Goal: Use online tool/utility: Utilize a website feature to perform a specific function

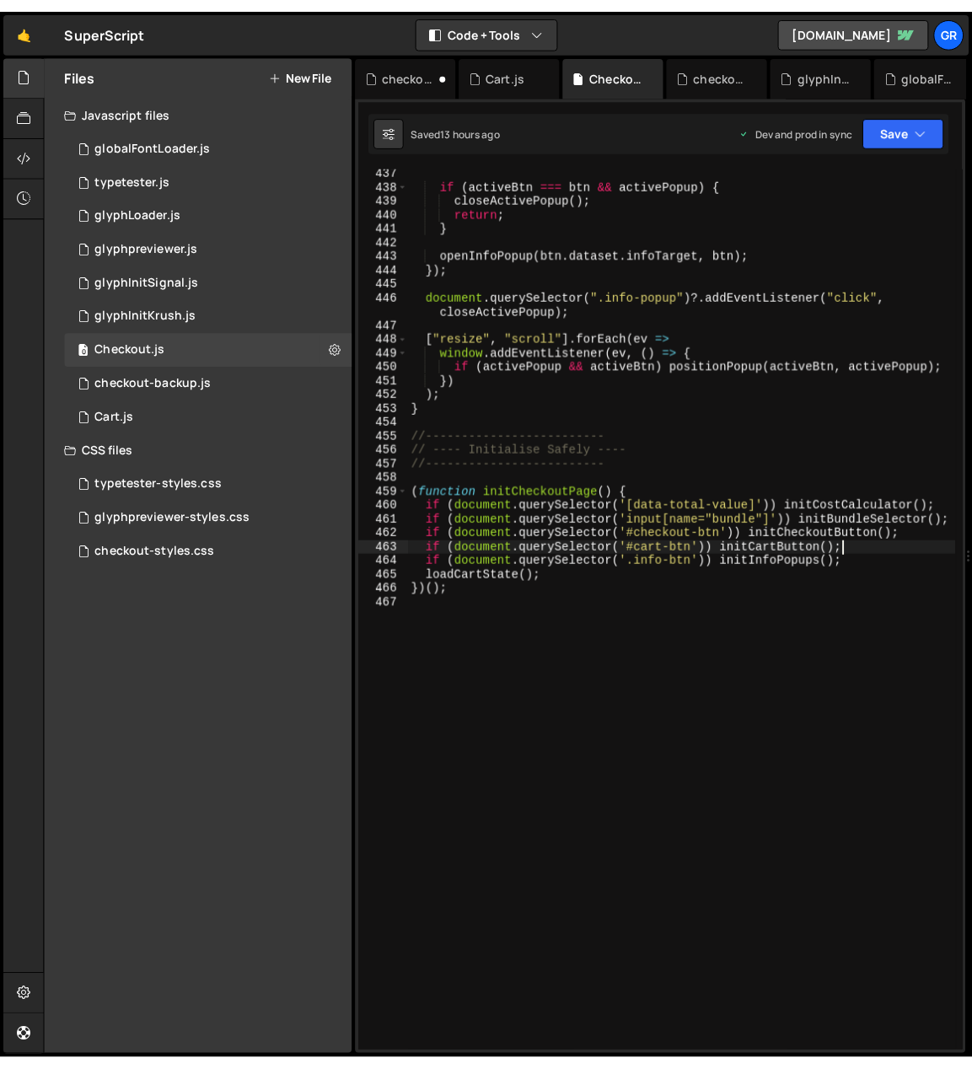
scroll to position [6533, 0]
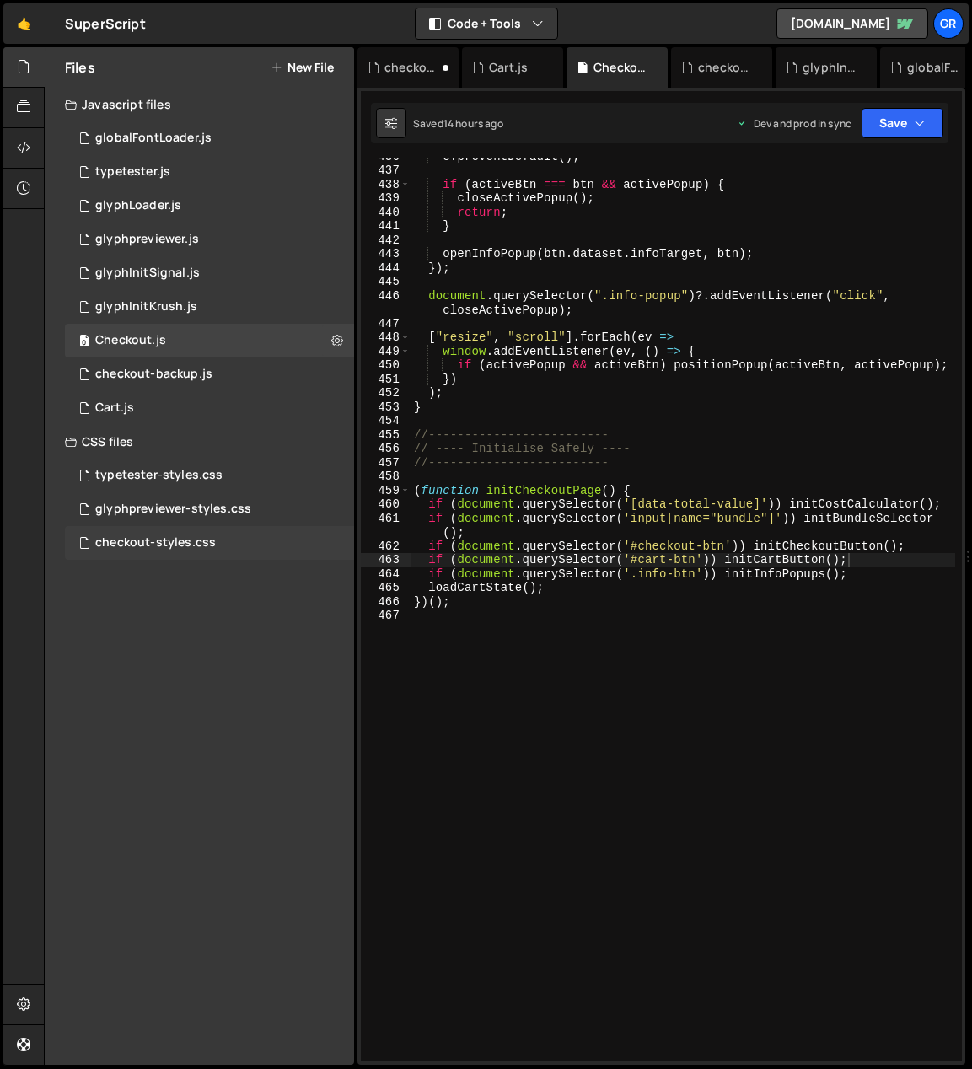
click at [187, 540] on div "checkout-styles.css" at bounding box center [155, 542] width 121 height 15
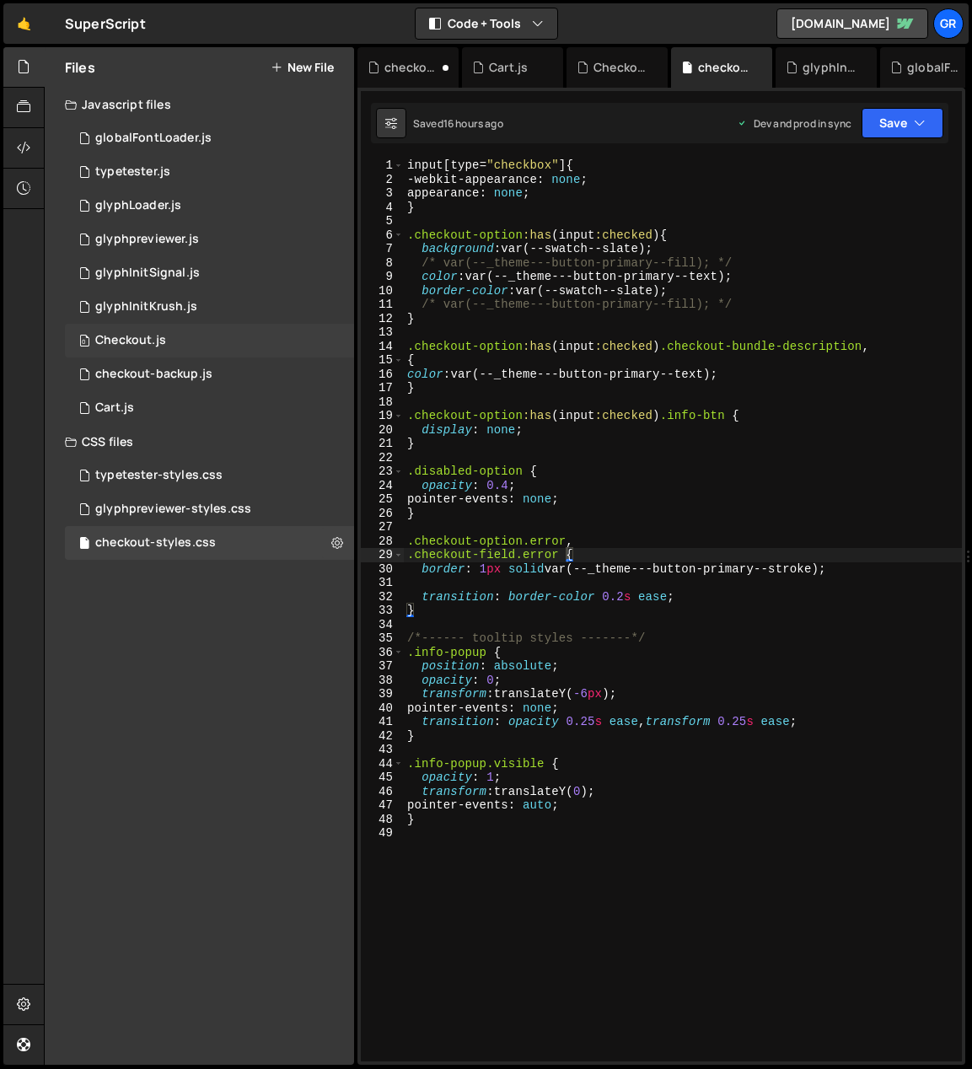
click at [151, 324] on div "0 Checkout.js 0" at bounding box center [209, 341] width 289 height 34
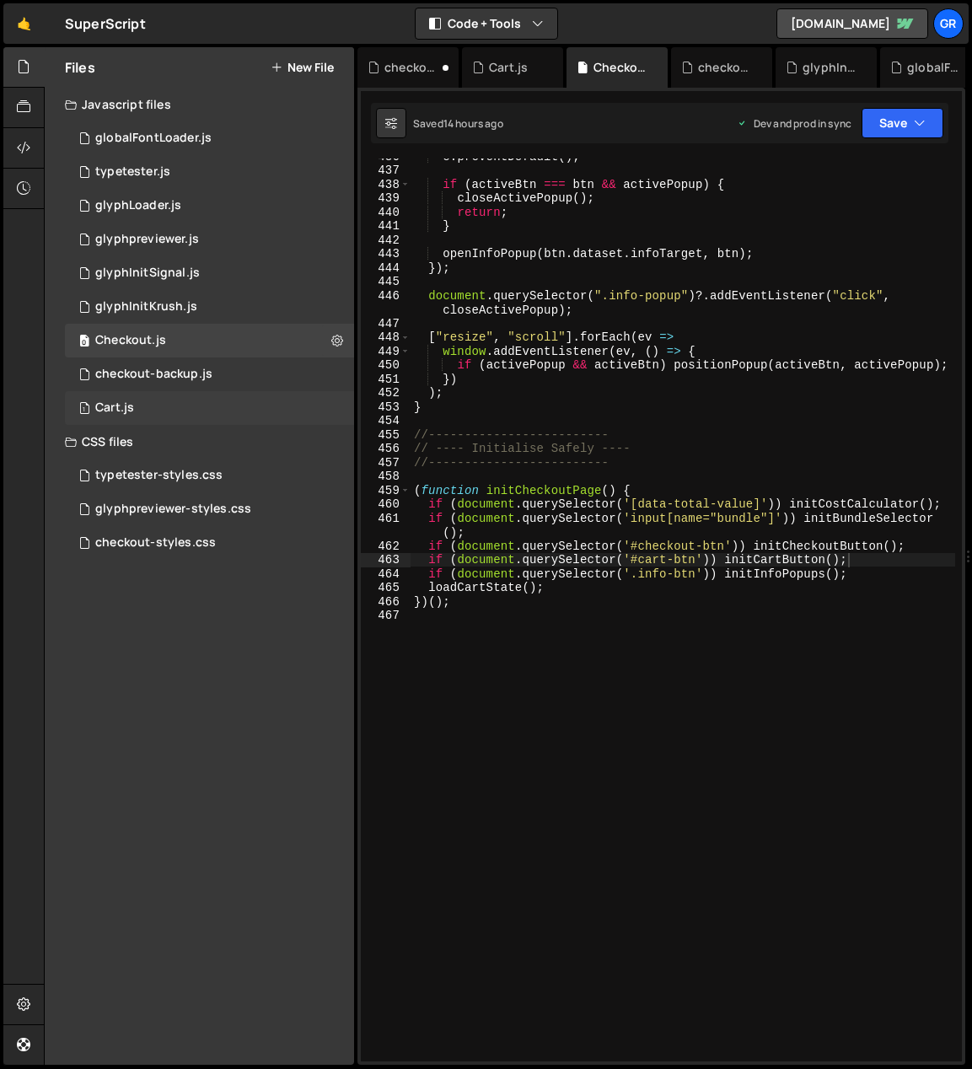
click at [186, 421] on div "1 Cart.js 0" at bounding box center [209, 408] width 289 height 34
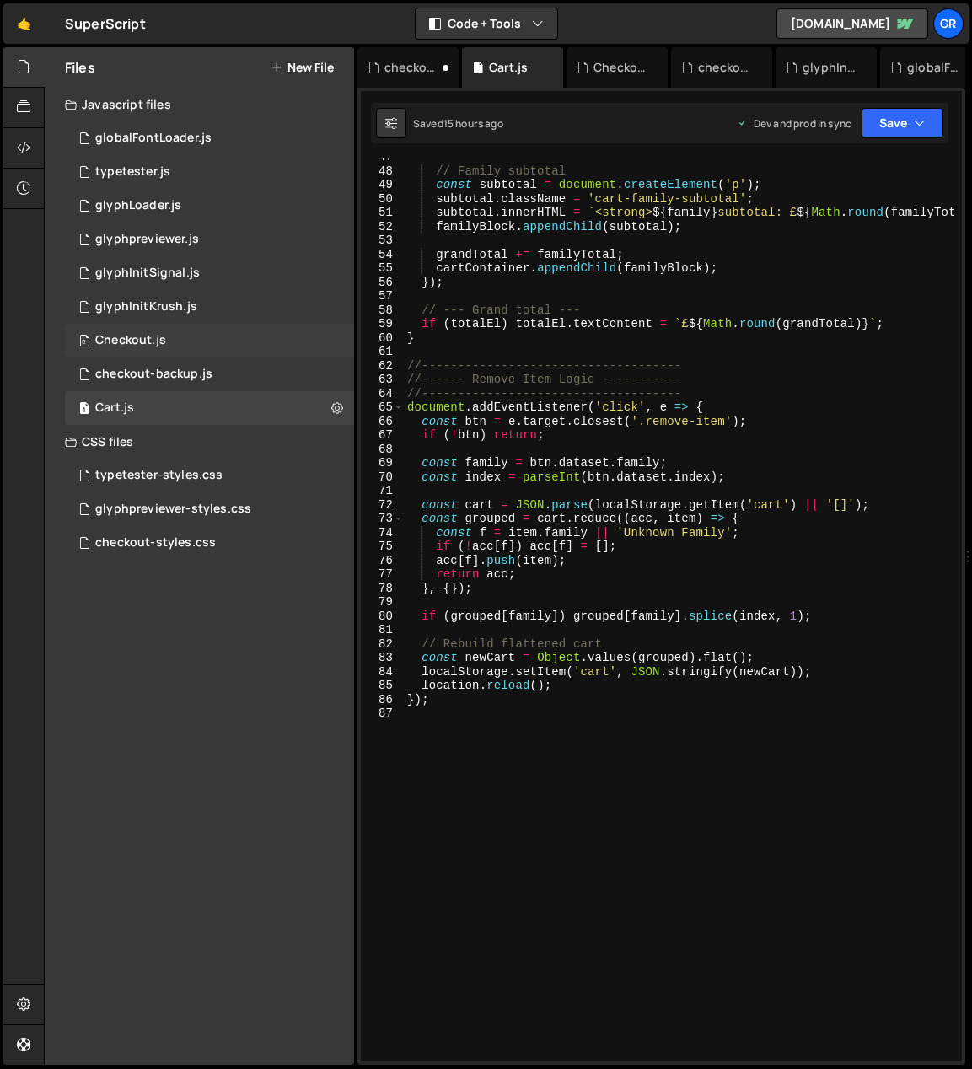
click at [195, 342] on div "0 Checkout.js 0" at bounding box center [209, 341] width 289 height 34
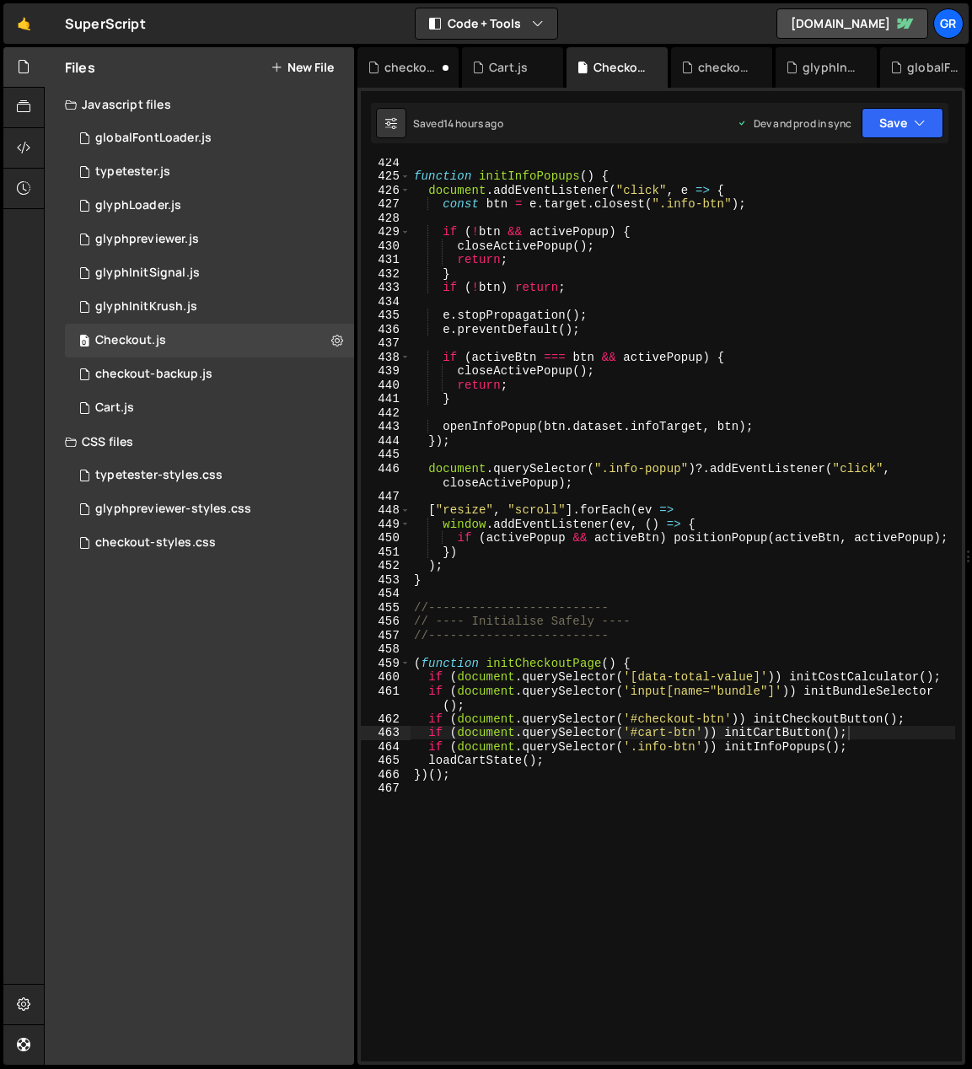
scroll to position [6360, 0]
click at [635, 330] on div "function initInfoPopups ( ) { document . addEventListener ( "click" , e => { co…" at bounding box center [683, 620] width 545 height 931
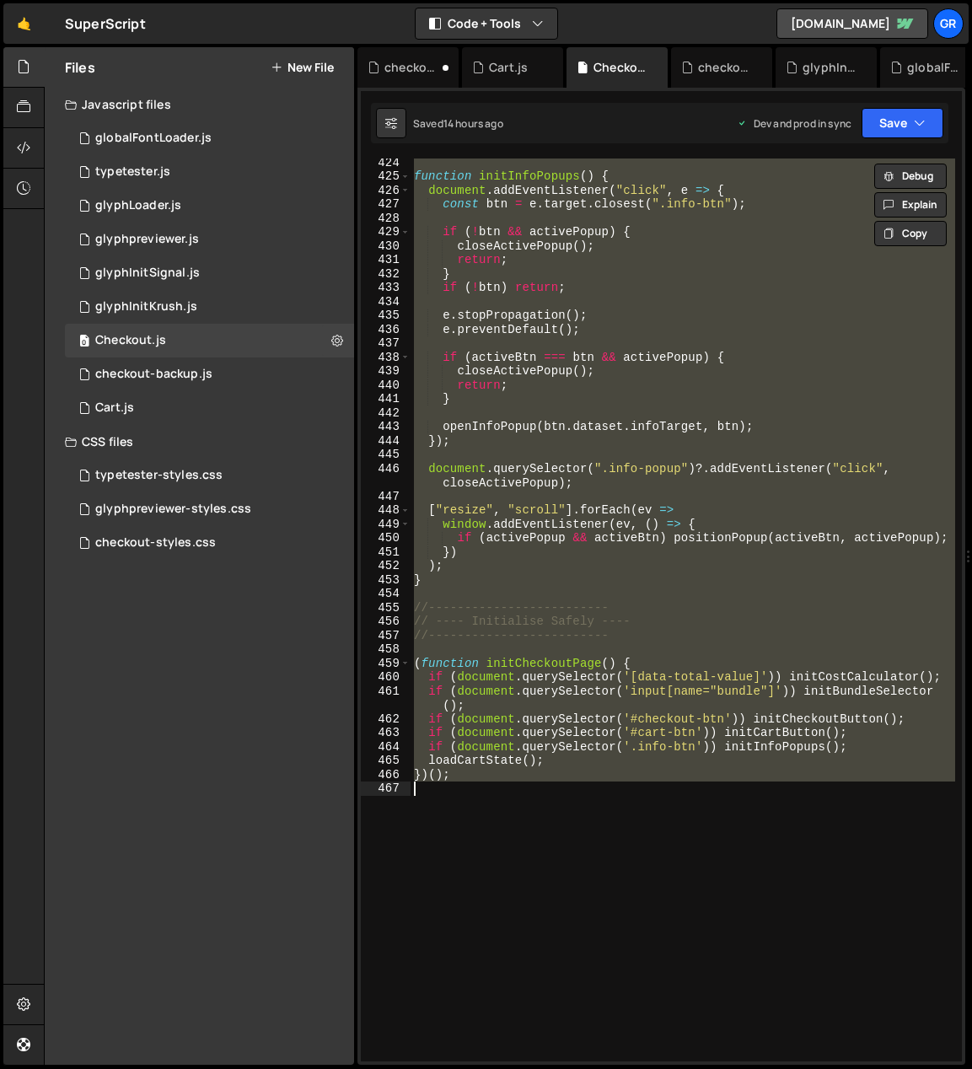
paste textarea
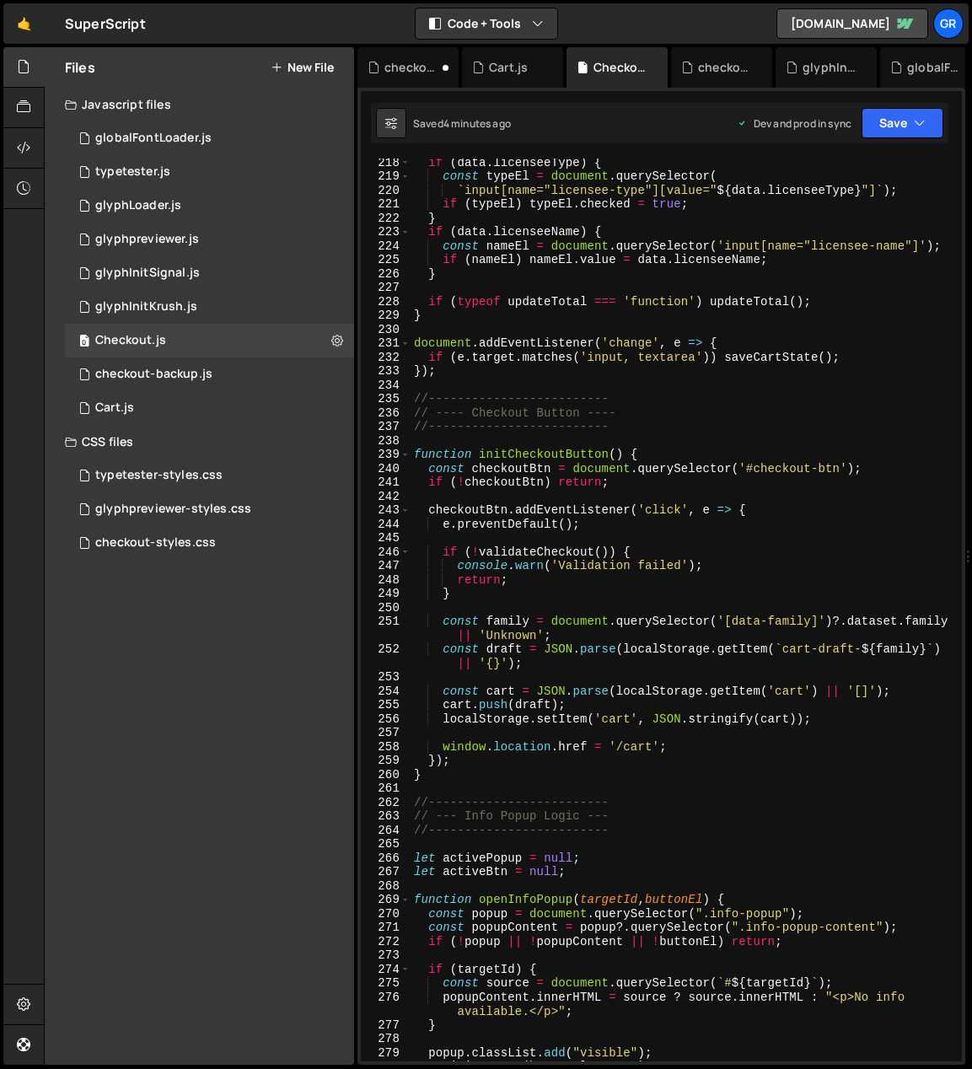
scroll to position [3357, 0]
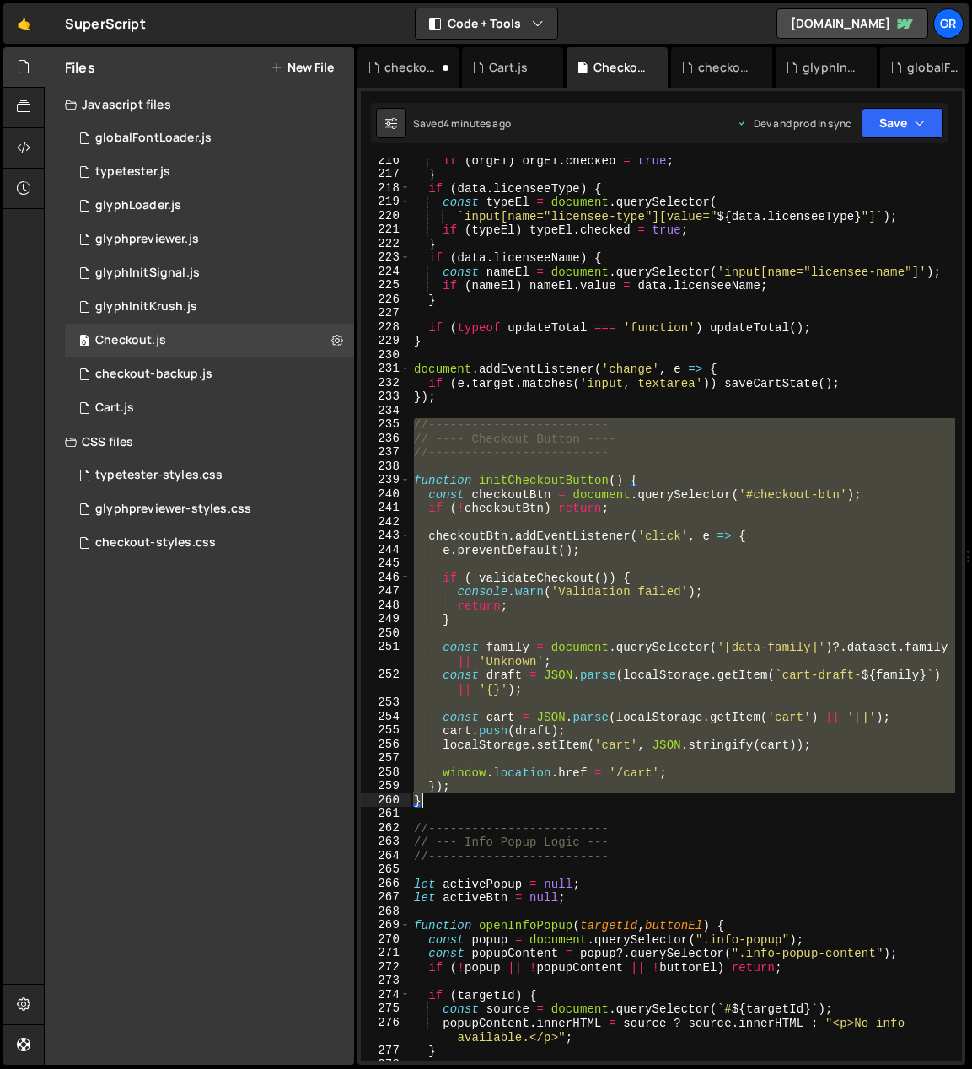
drag, startPoint x: 412, startPoint y: 422, endPoint x: 572, endPoint y: 798, distance: 408.7
click at [571, 653] on div "if ( orgEl ) orgEl . checked = true ; } if ( data . licenseeType ) { const type…" at bounding box center [683, 618] width 545 height 931
paste textarea
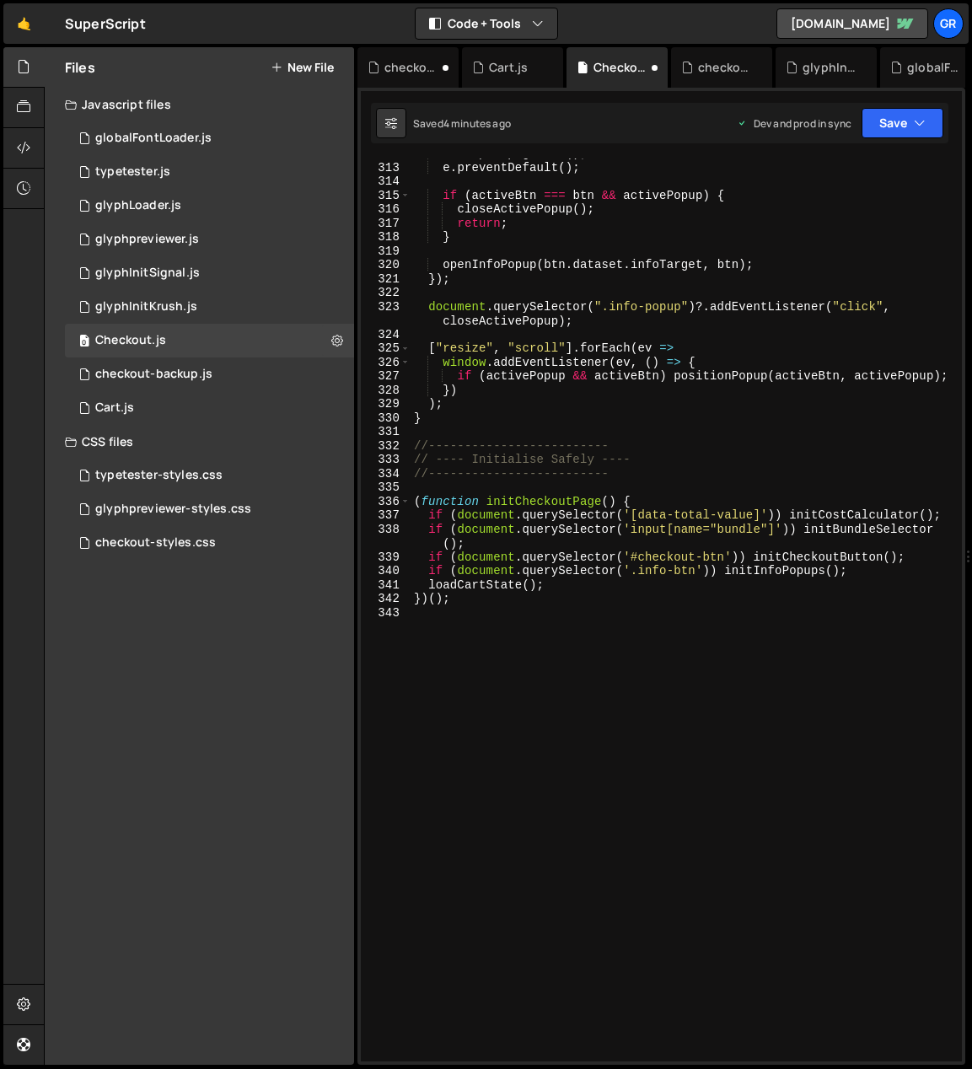
scroll to position [4744, 0]
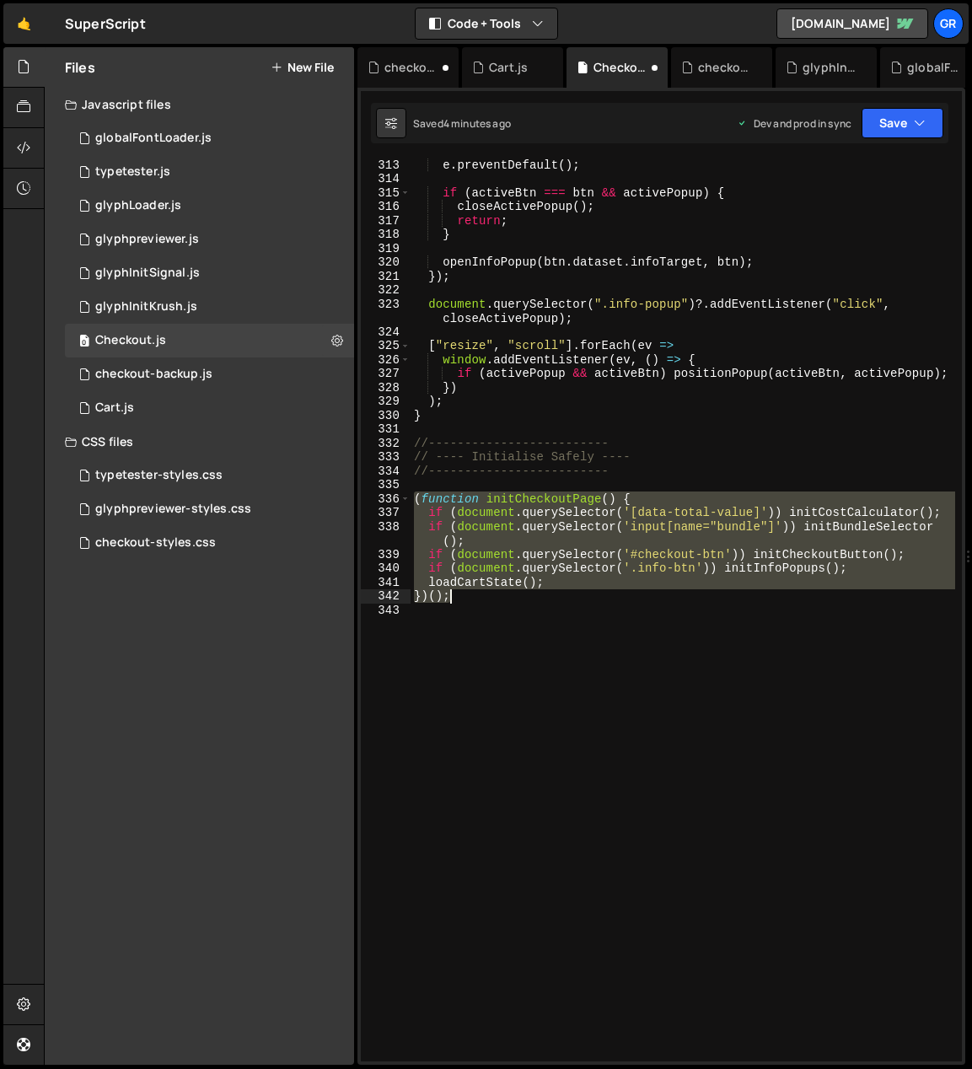
drag, startPoint x: 411, startPoint y: 497, endPoint x: 489, endPoint y: 602, distance: 130.2
click at [489, 602] on div "e . preventDefault ( ) ; if ( activeBtn === btn && activePopup ) { closeActiveP…" at bounding box center [683, 623] width 545 height 931
paste textarea
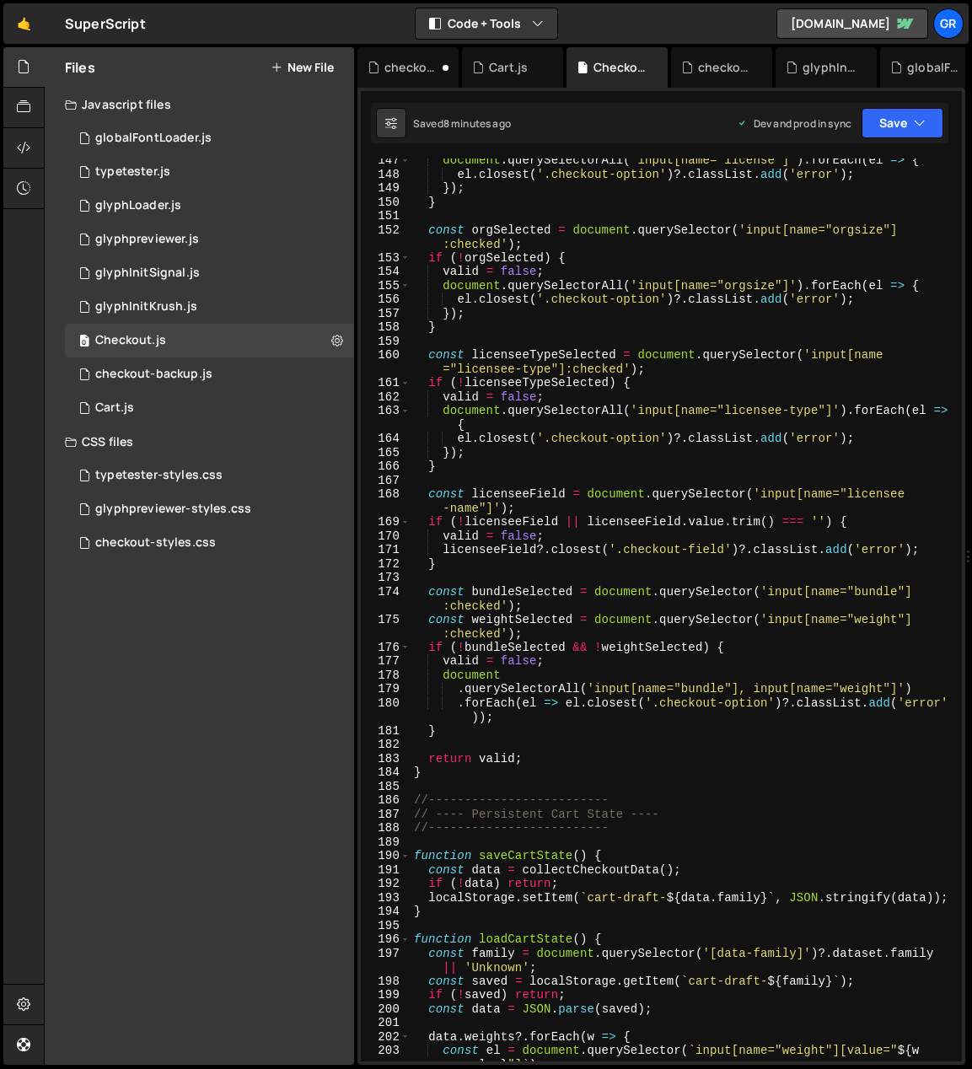
scroll to position [2231, 0]
click at [466, 653] on div "document . querySelectorAll ( 'input[name="license"]' ) . forEach ( el => { el …" at bounding box center [683, 625] width 545 height 945
type textarea "}"
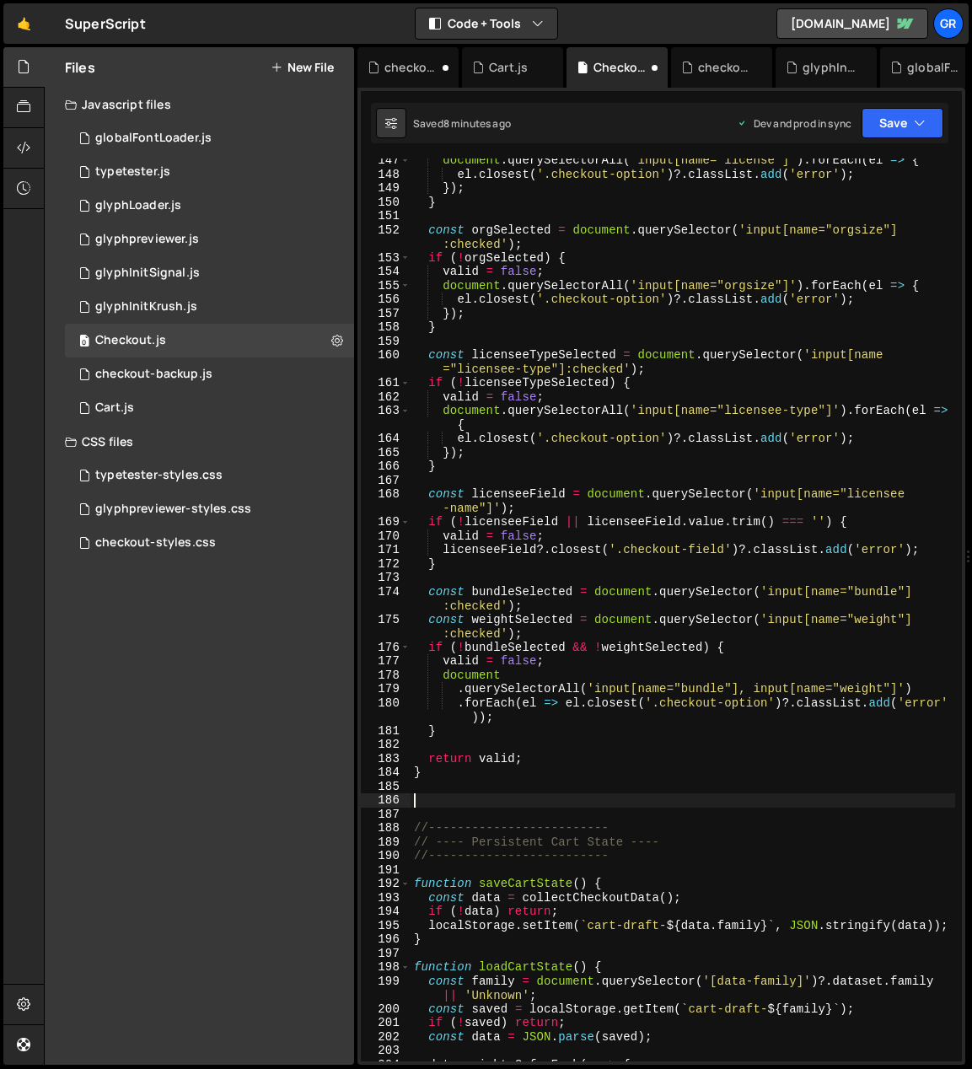
paste textarea "});"
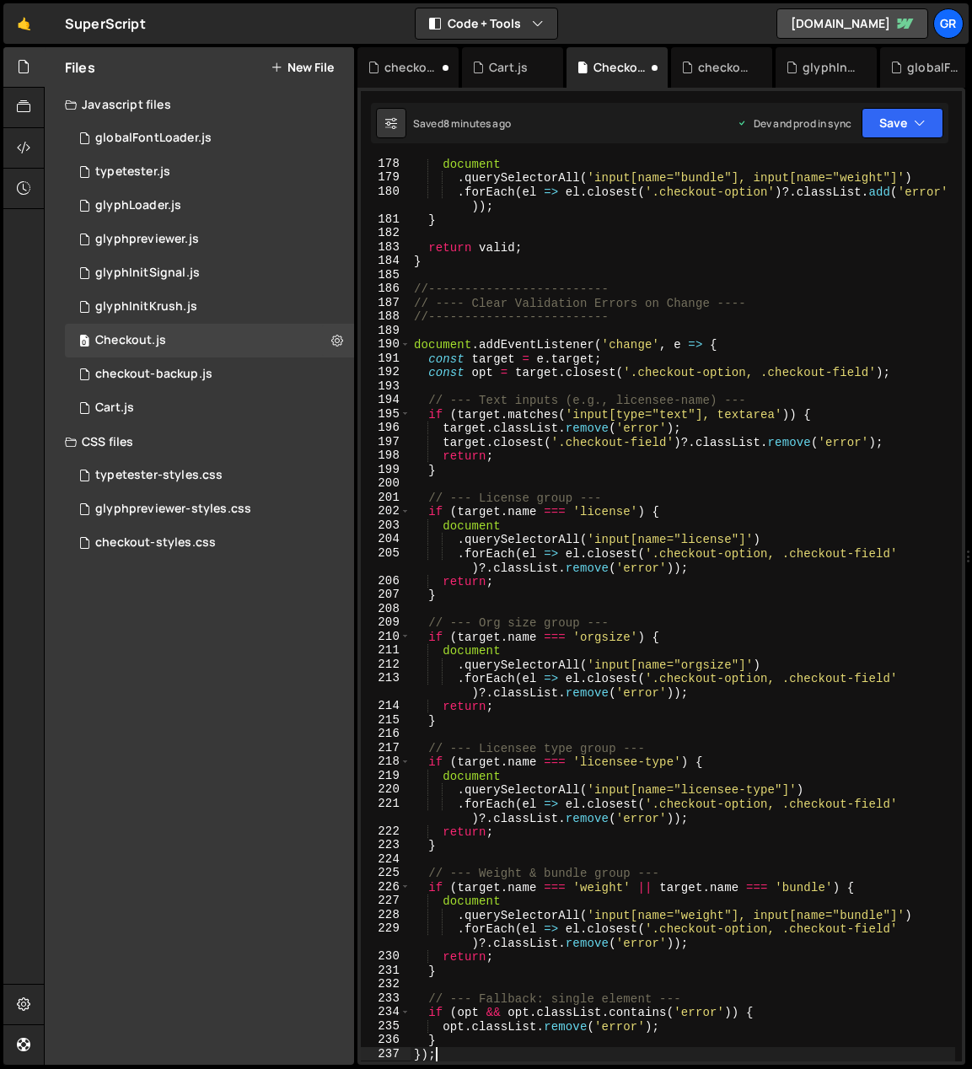
scroll to position [2742, 0]
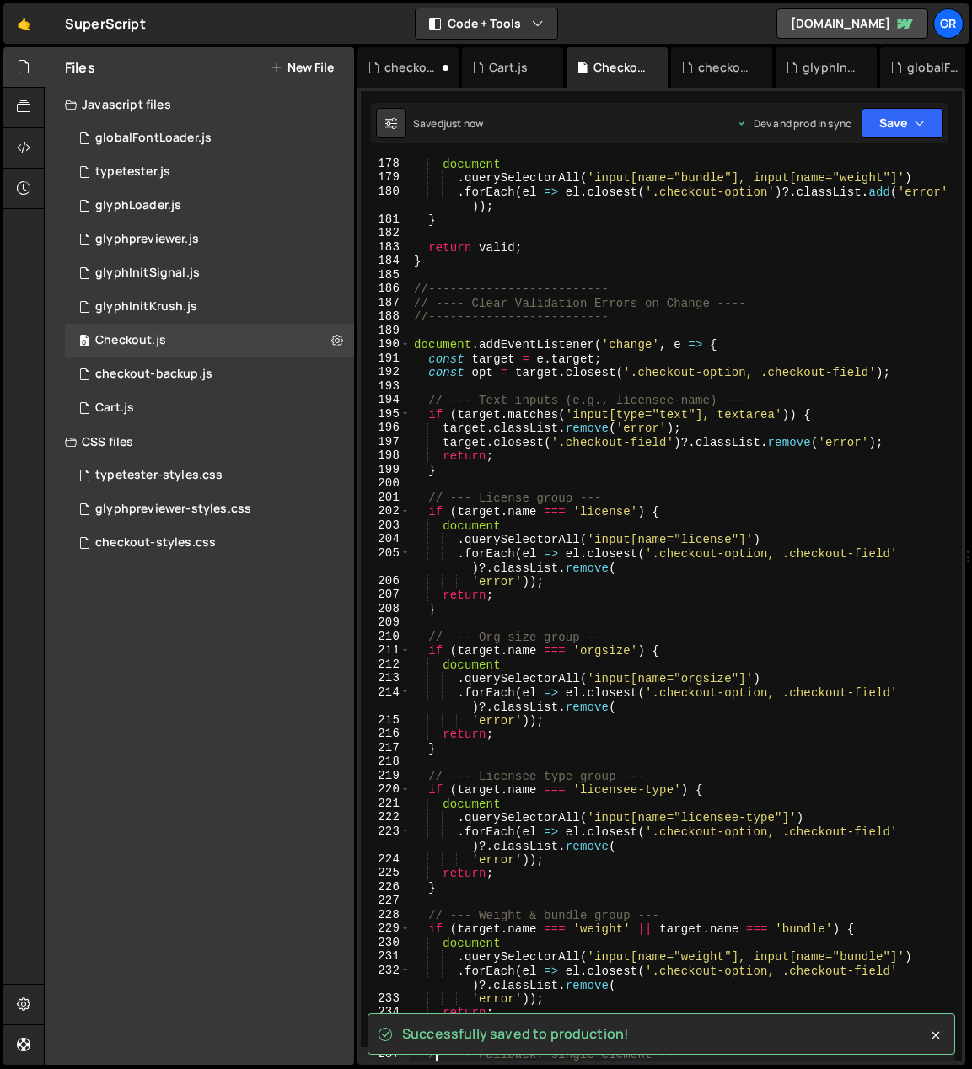
type textarea "// --- Fallback: single element ---"
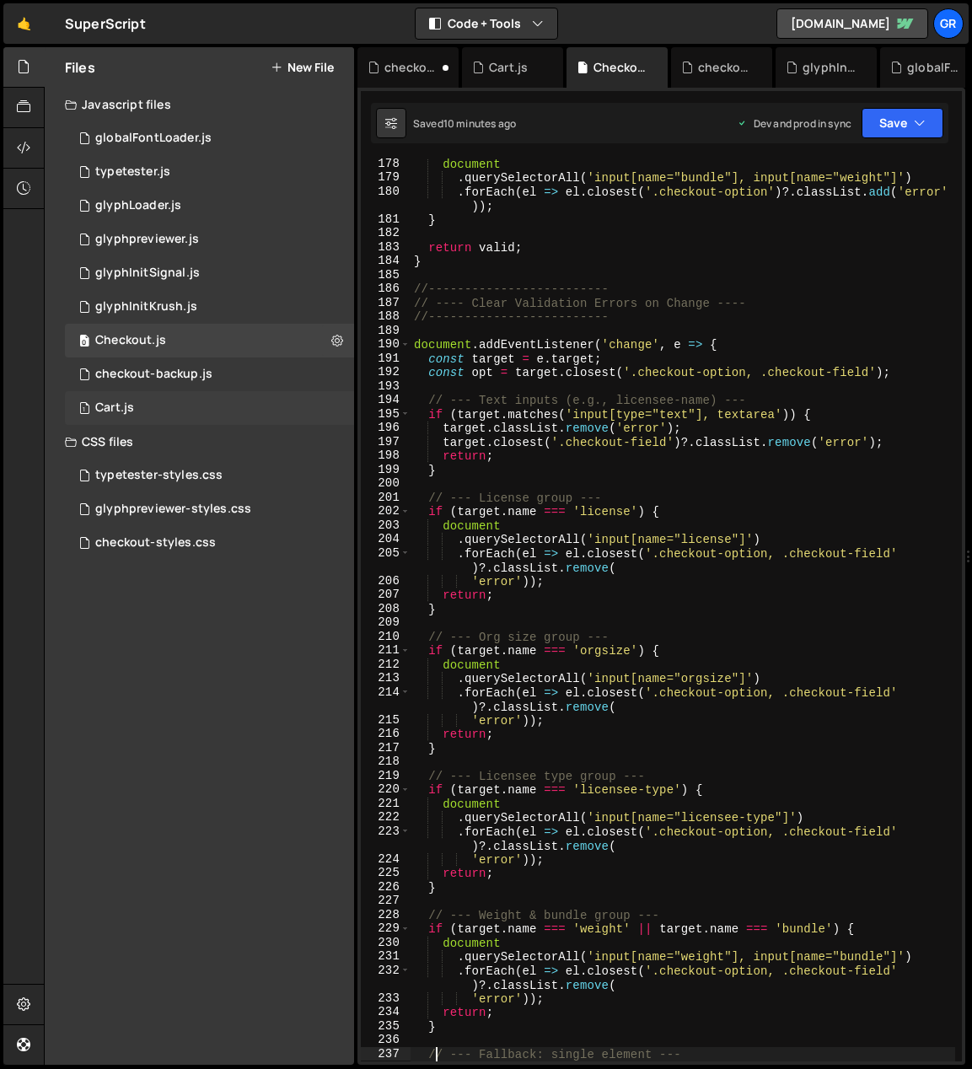
click at [159, 405] on div "1 Cart.js 0" at bounding box center [209, 408] width 289 height 34
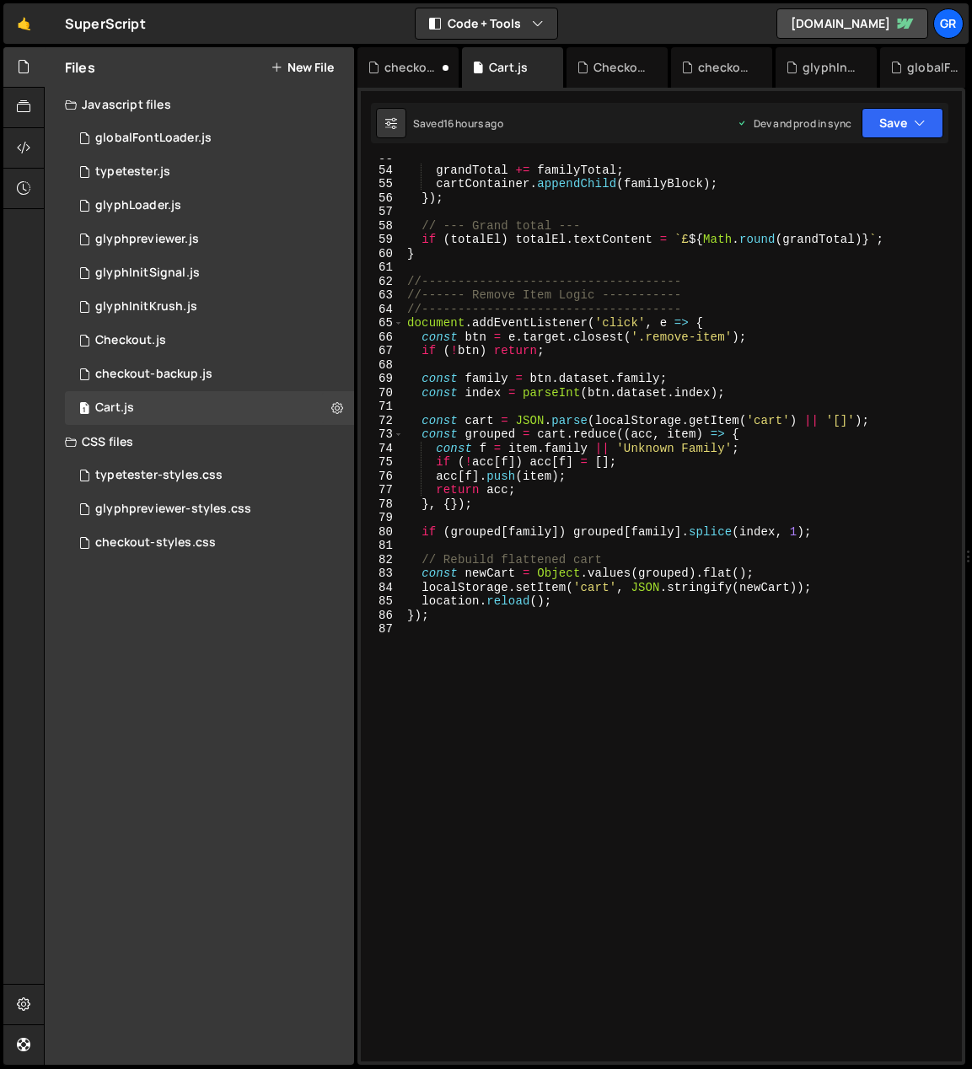
scroll to position [808, 0]
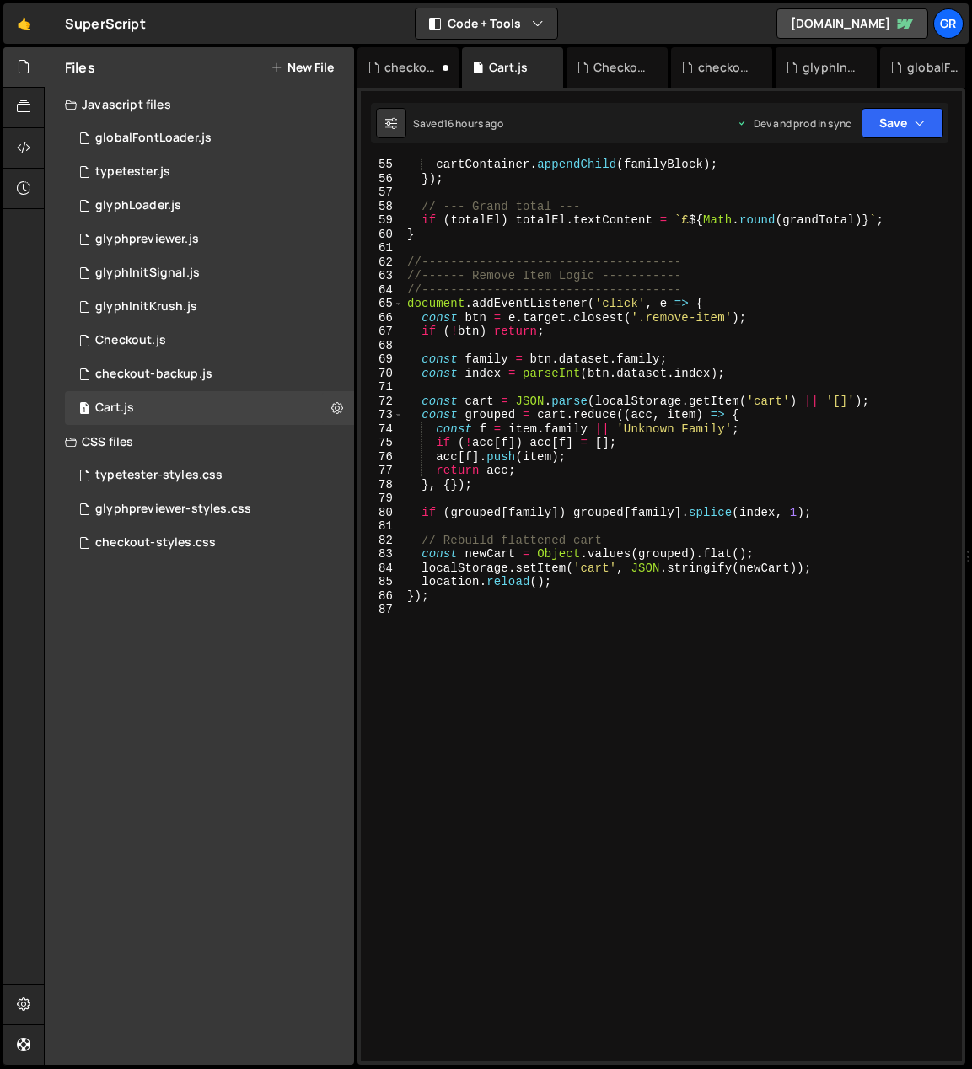
type textarea "});"
click at [486, 601] on div "cartContainer . appendChild ( familyBlock ) ; }) ; // --- Grand total --- if ( …" at bounding box center [679, 623] width 551 height 931
paste textarea "}"
type textarea "}"
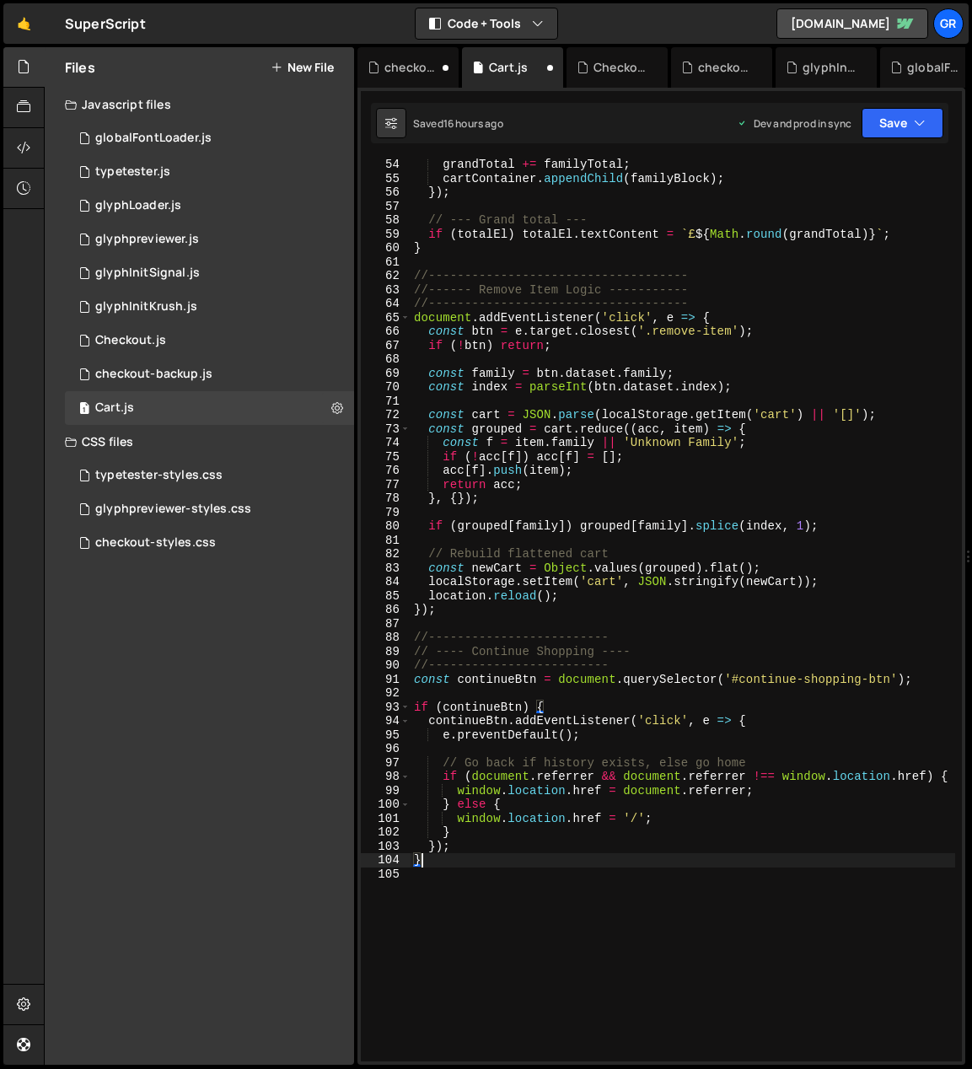
click at [824, 534] on div "grandTotal += familyTotal ; cartContainer . appendChild ( familyBlock ) ; }) ; …" at bounding box center [683, 623] width 545 height 931
click at [156, 339] on div "Checkout.js" at bounding box center [130, 340] width 71 height 15
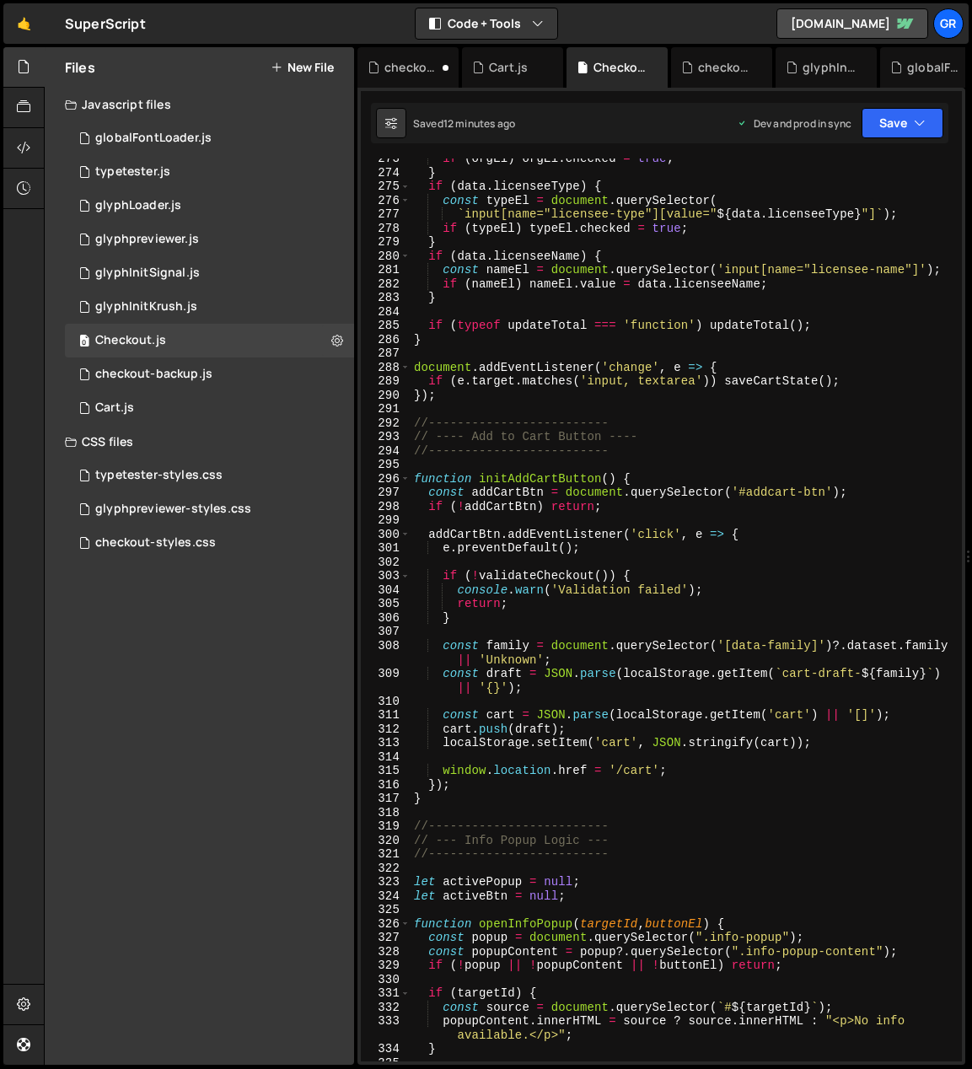
scroll to position [4217, 0]
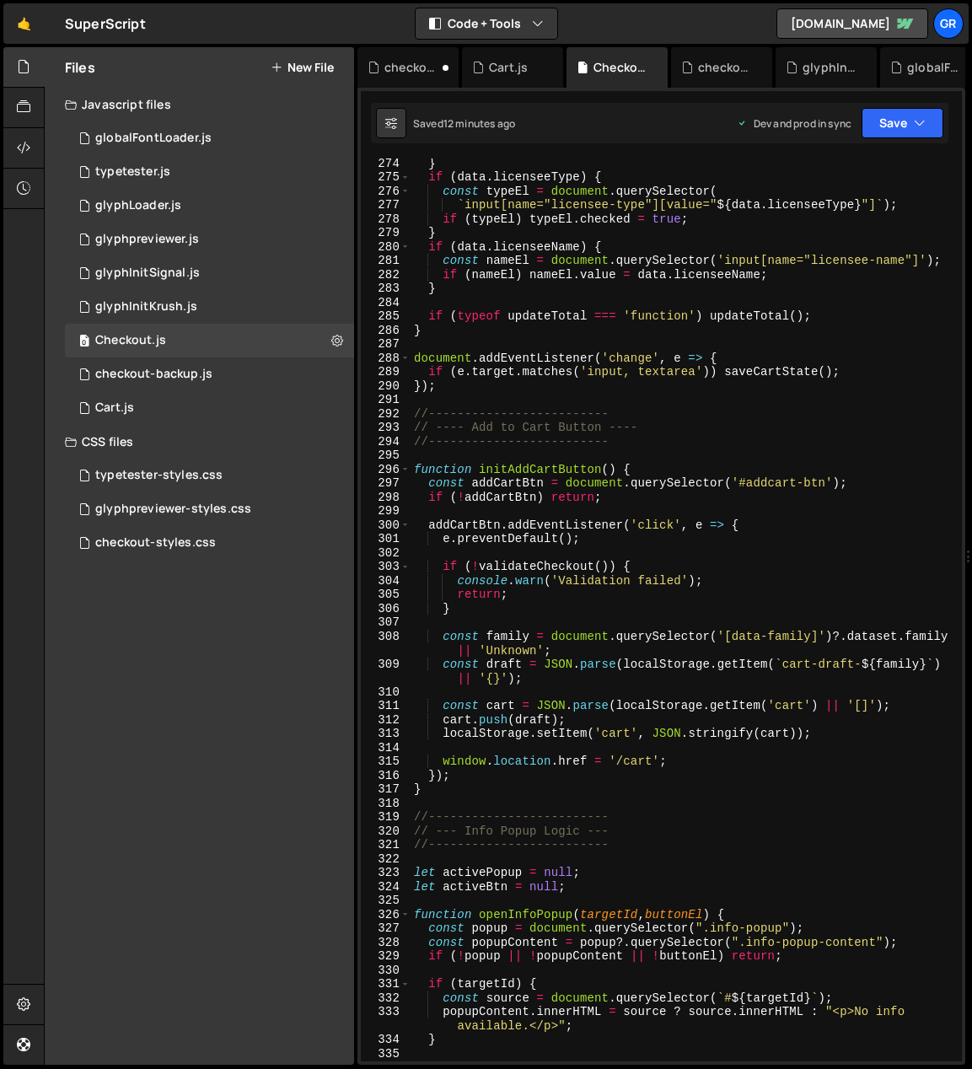
type textarea "localStorage.setItem('cart', JSON.stringify(cart));"
click at [837, 653] on div "} if ( data . licenseeType ) { const typeEl = document . querySelector ( ` inpu…" at bounding box center [683, 621] width 545 height 931
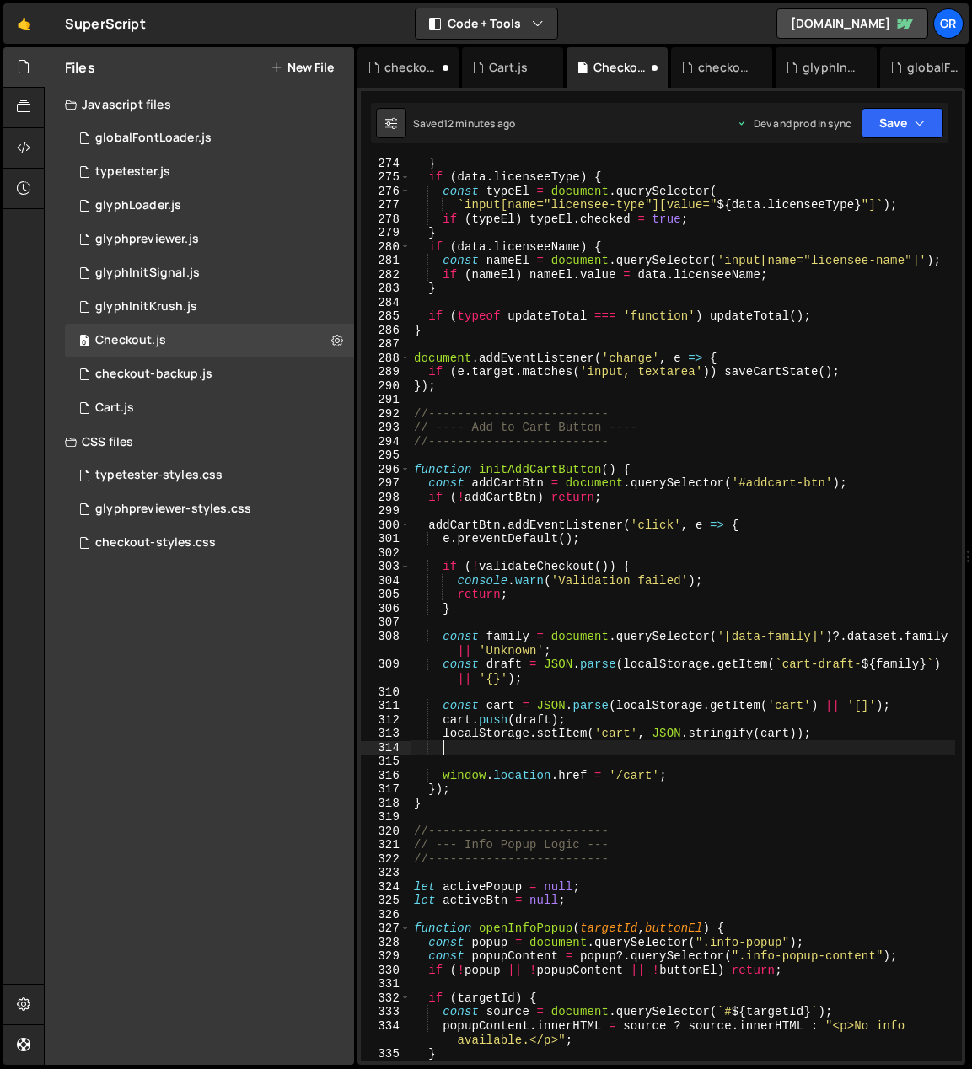
scroll to position [0, 1]
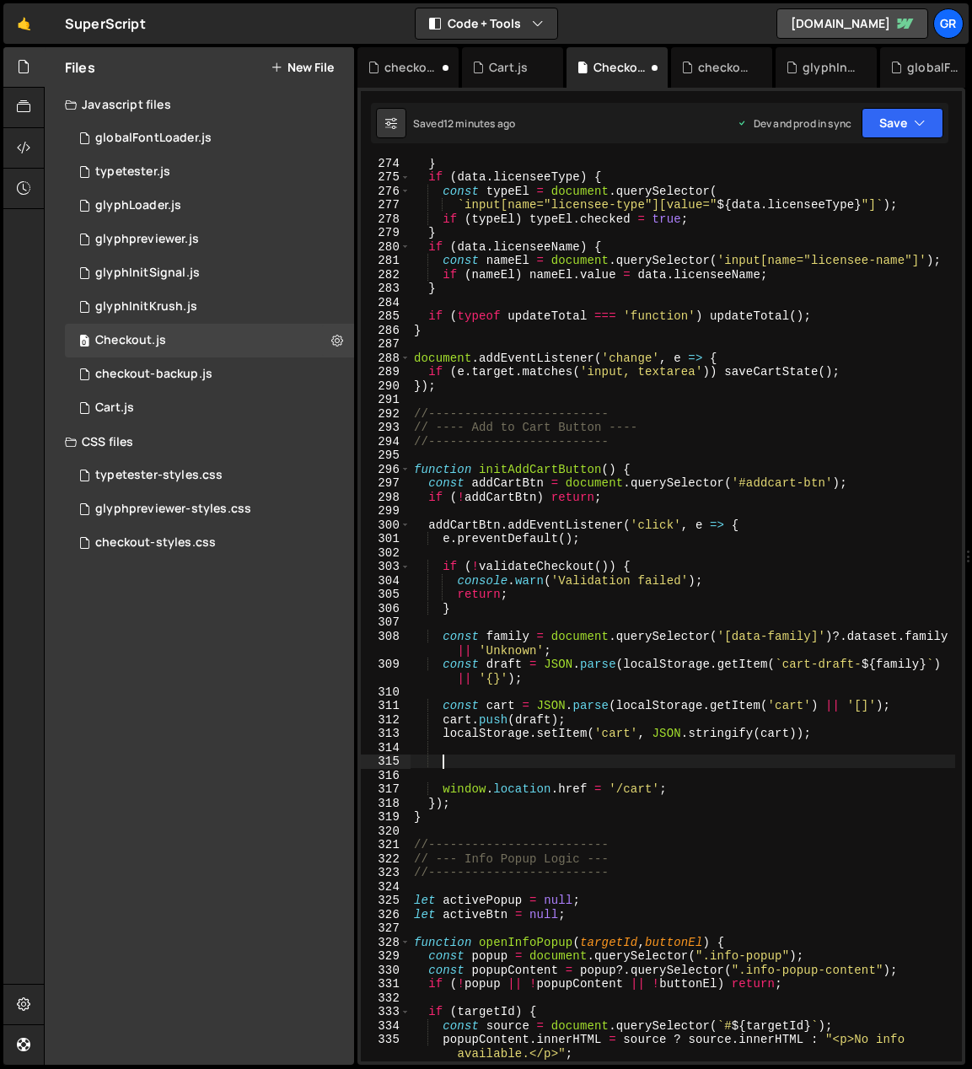
paste textarea "localStorage.removeItem(`cart-draft-${family}`);"
type textarea "localStorage.removeItem(`cart-draft-${family}`);"
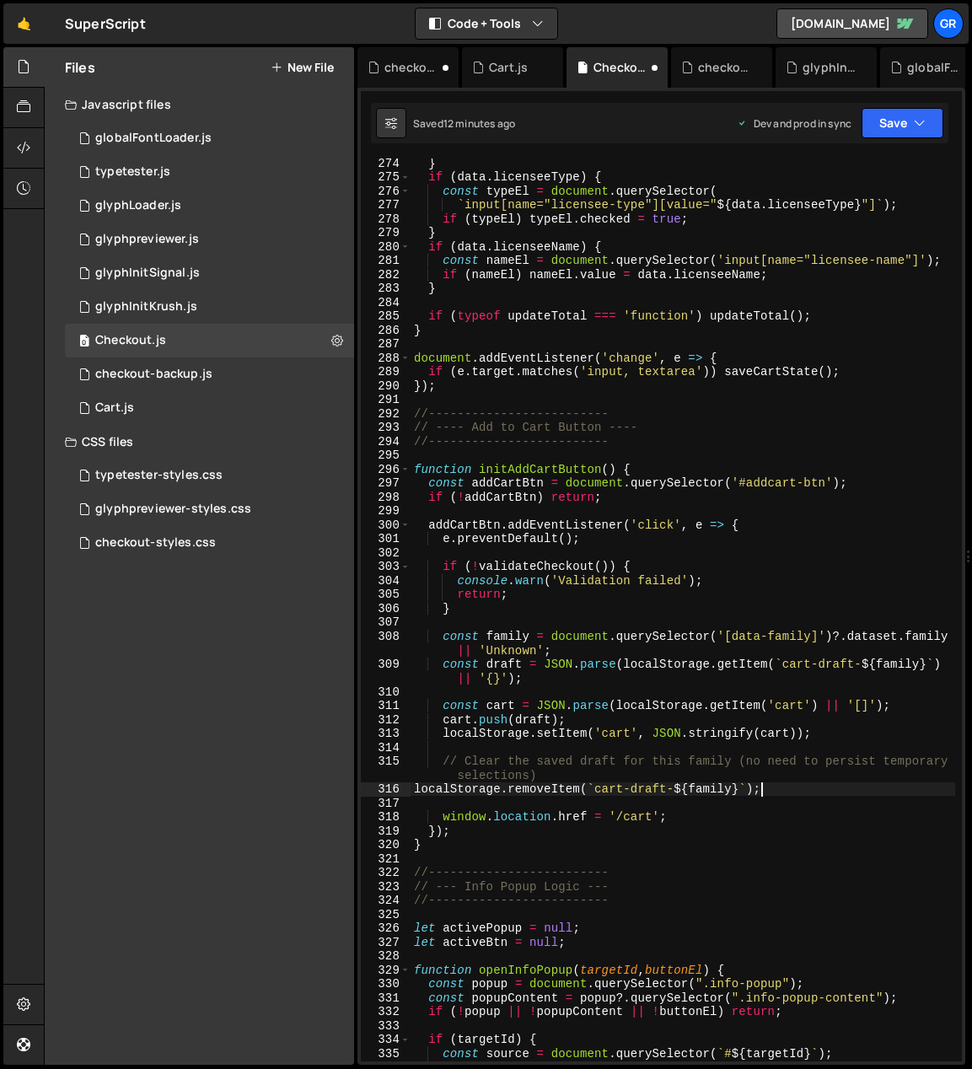
click at [466, 653] on div "} if ( data . licenseeType ) { const typeEl = document . querySelector ( ` inpu…" at bounding box center [683, 628] width 545 height 945
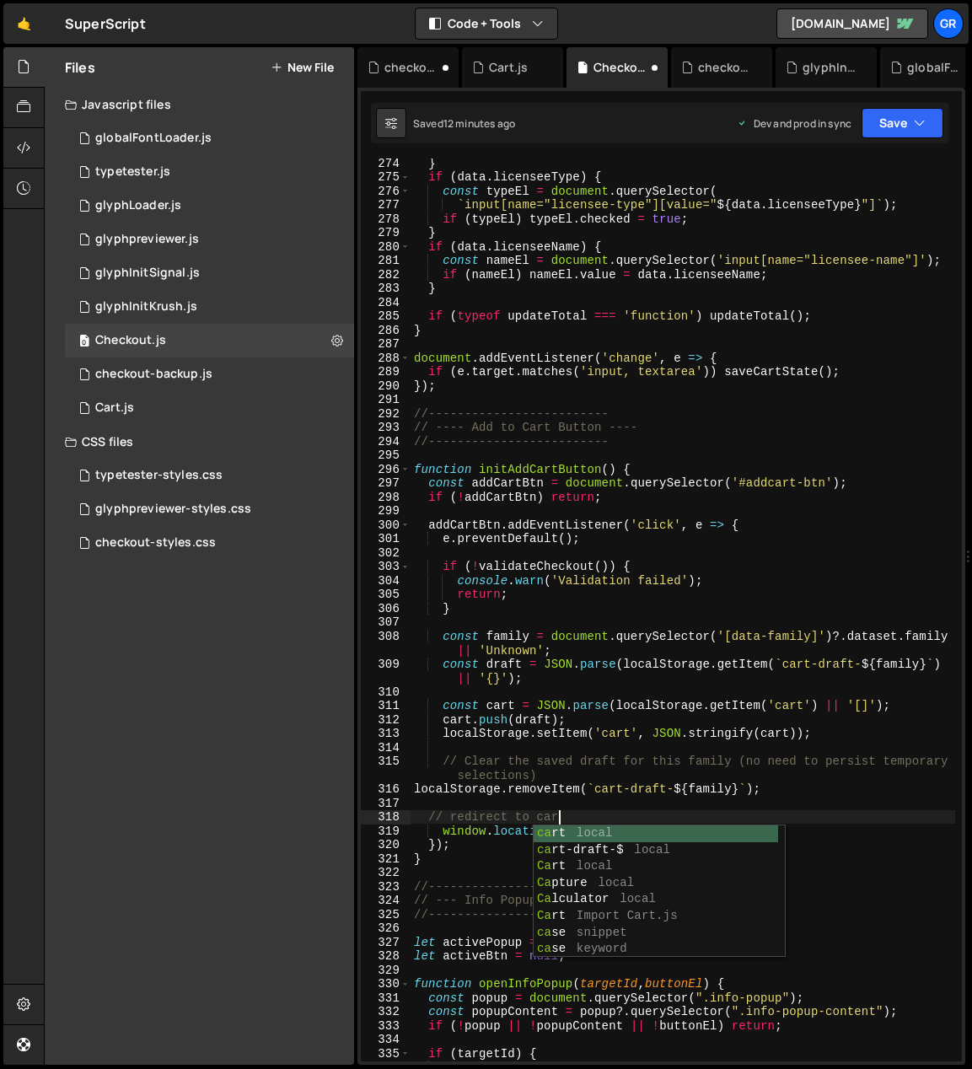
scroll to position [0, 9]
click at [866, 653] on div "} if ( data . licenseeType ) { const typeEl = document . querySelector ( ` inpu…" at bounding box center [683, 621] width 545 height 931
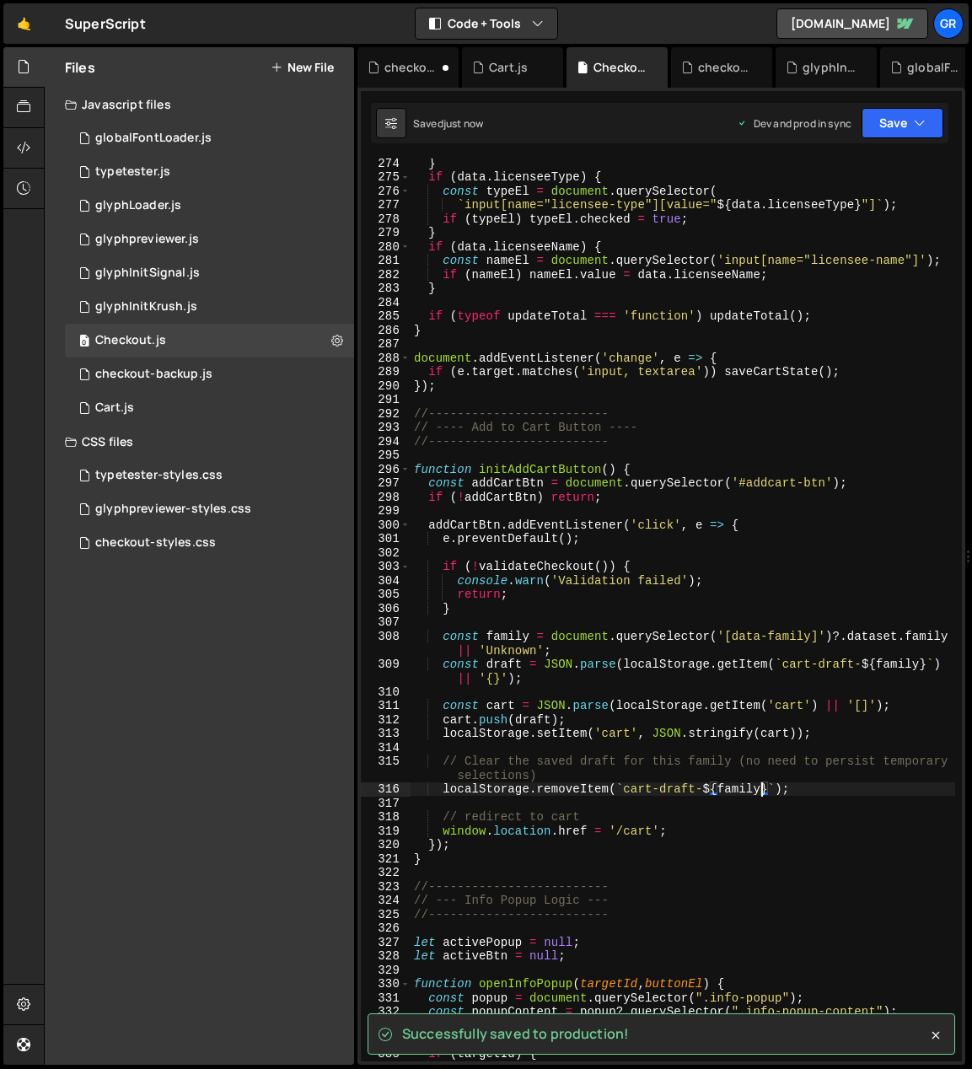
type textarea "localStorage.removeItem(`cart-draft-${family}`);"
